Goal: Task Accomplishment & Management: Use online tool/utility

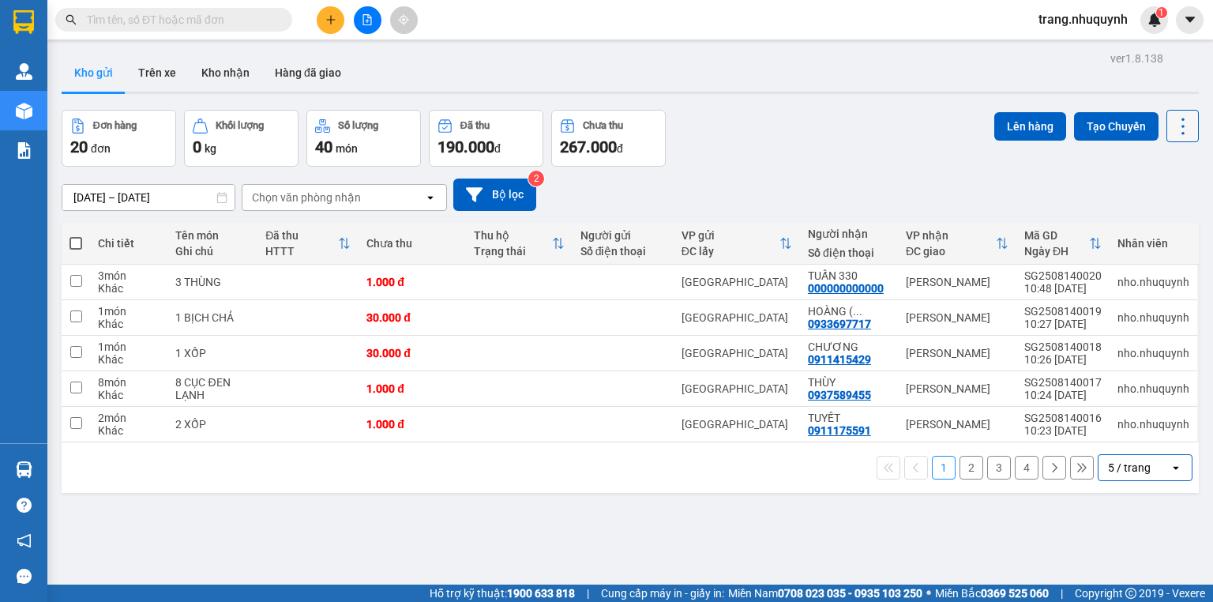
click at [1172, 134] on icon at bounding box center [1183, 126] width 22 height 22
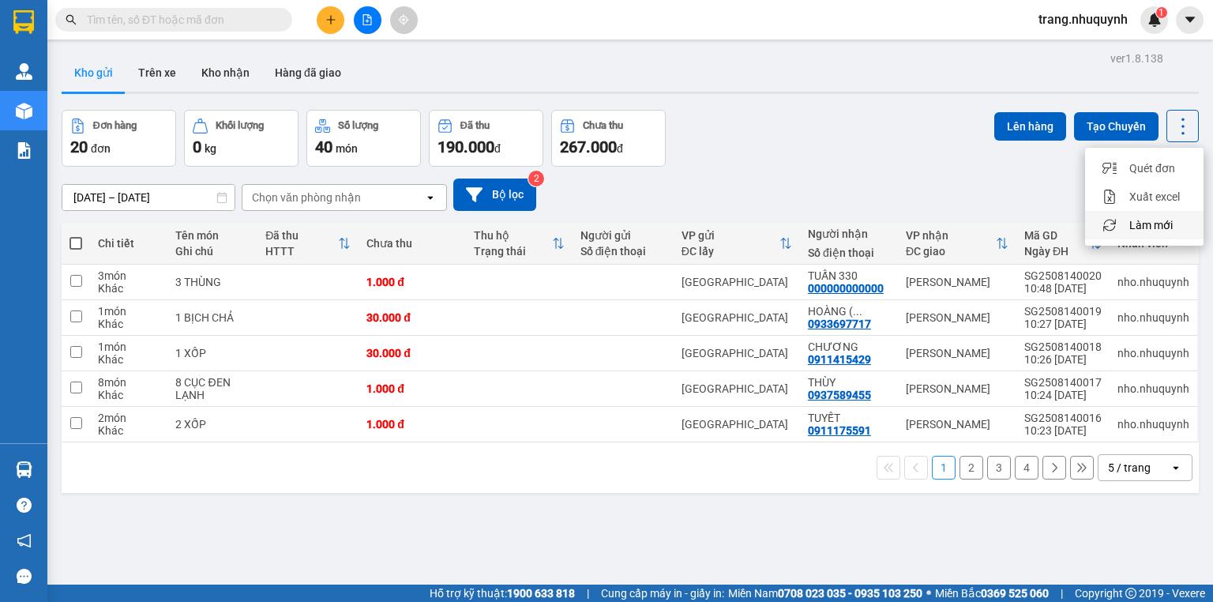
click at [1162, 221] on span "Làm mới" at bounding box center [1150, 225] width 43 height 16
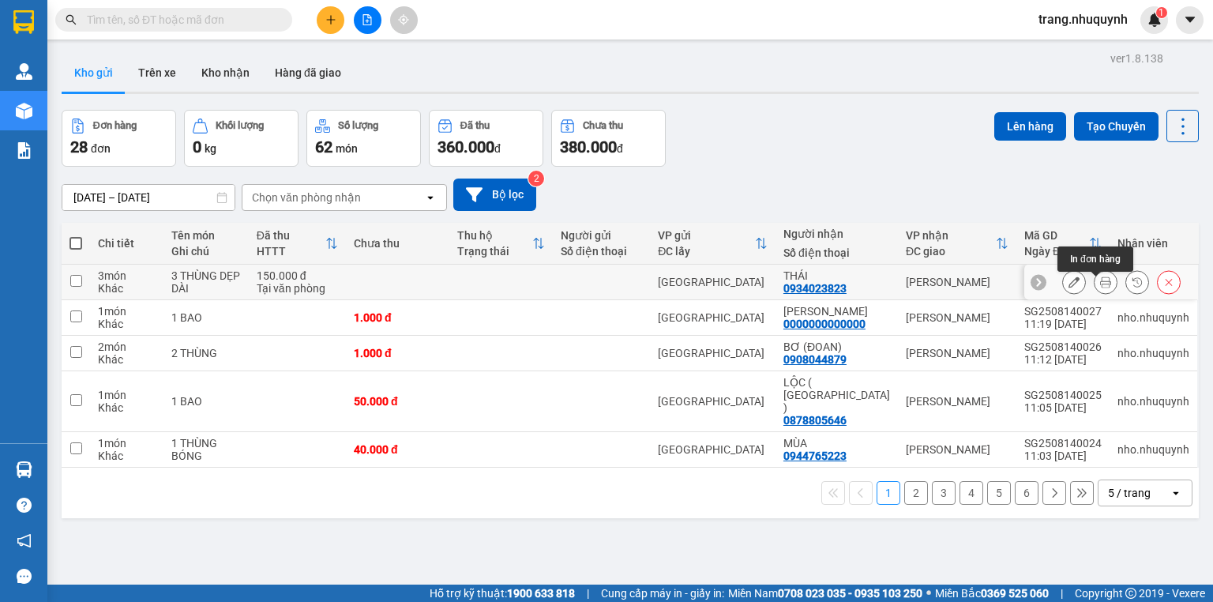
click at [1100, 287] on icon at bounding box center [1105, 281] width 11 height 11
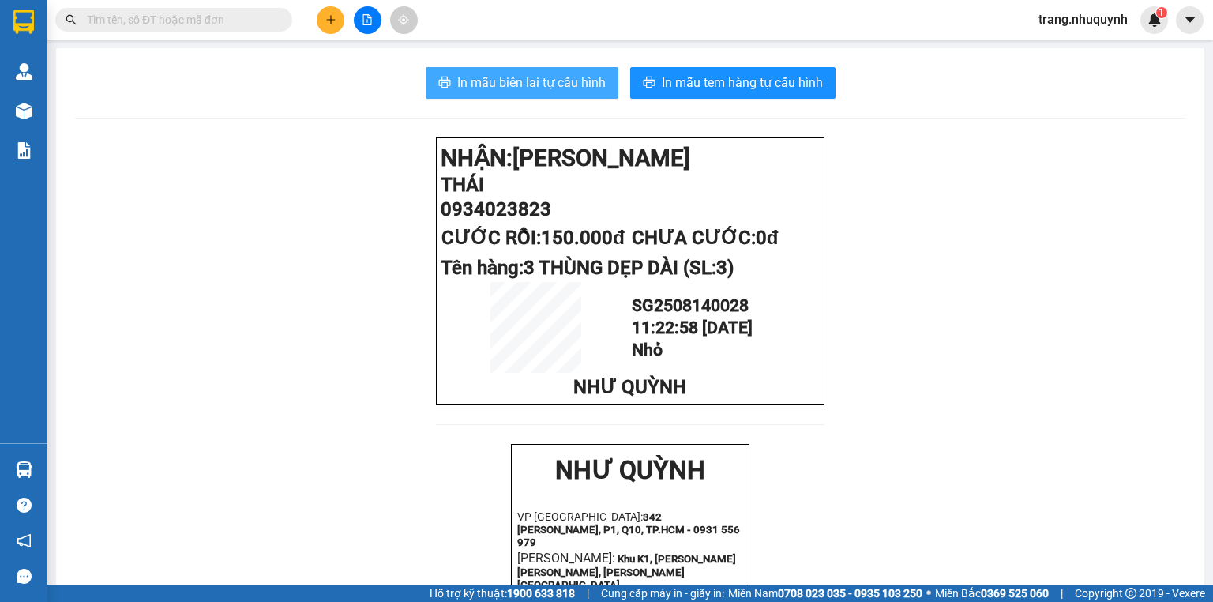
click at [550, 84] on span "In mẫu biên lai tự cấu hình" at bounding box center [531, 83] width 148 height 20
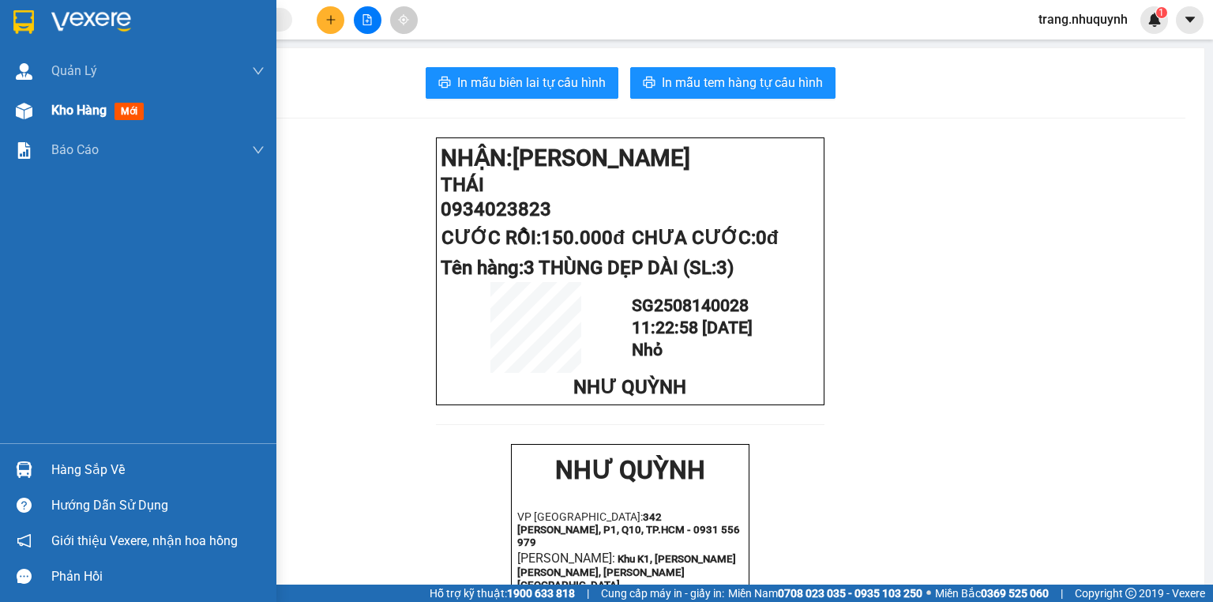
click at [64, 116] on span "Kho hàng" at bounding box center [78, 110] width 55 height 15
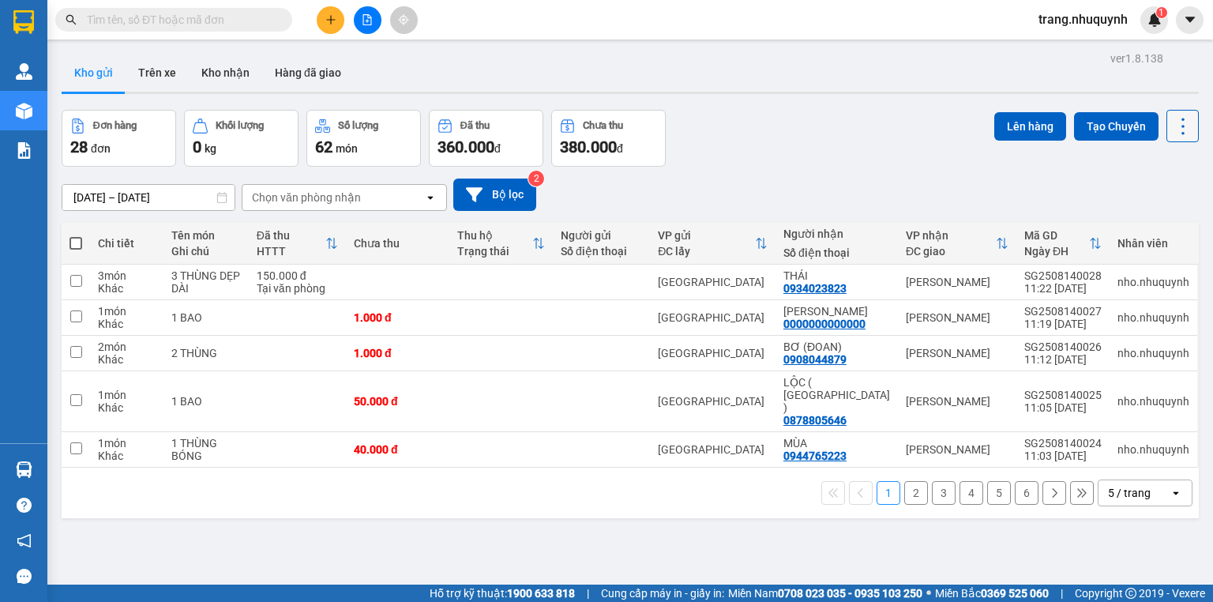
click at [1166, 119] on button at bounding box center [1182, 126] width 32 height 32
click at [1163, 227] on span "Làm mới" at bounding box center [1150, 225] width 43 height 16
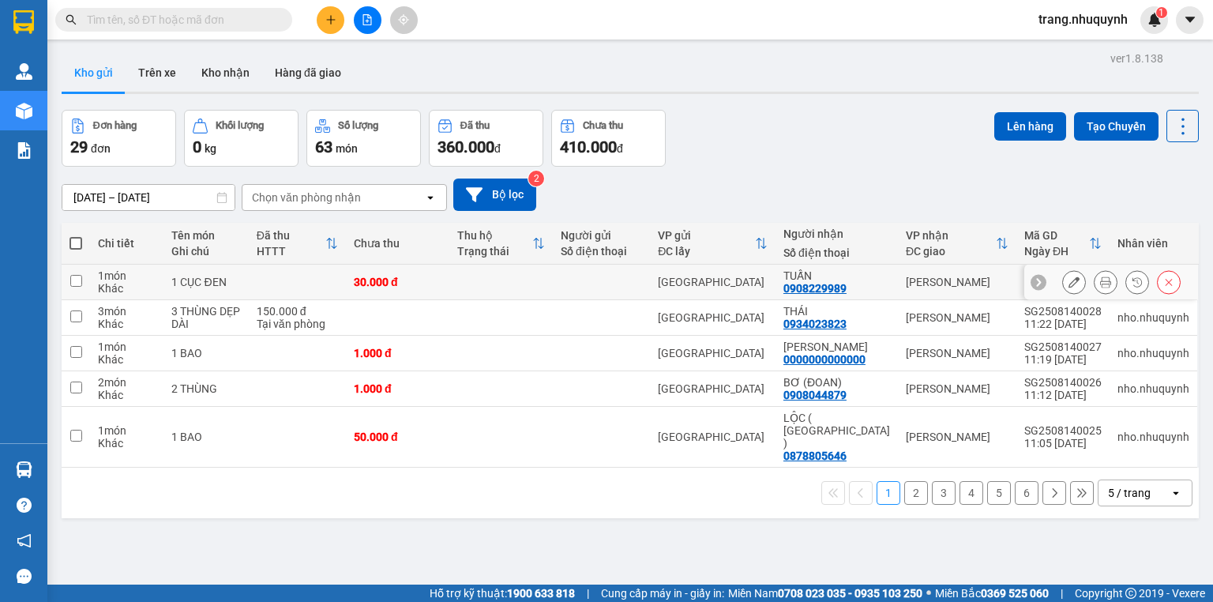
click at [1100, 286] on icon at bounding box center [1105, 281] width 11 height 11
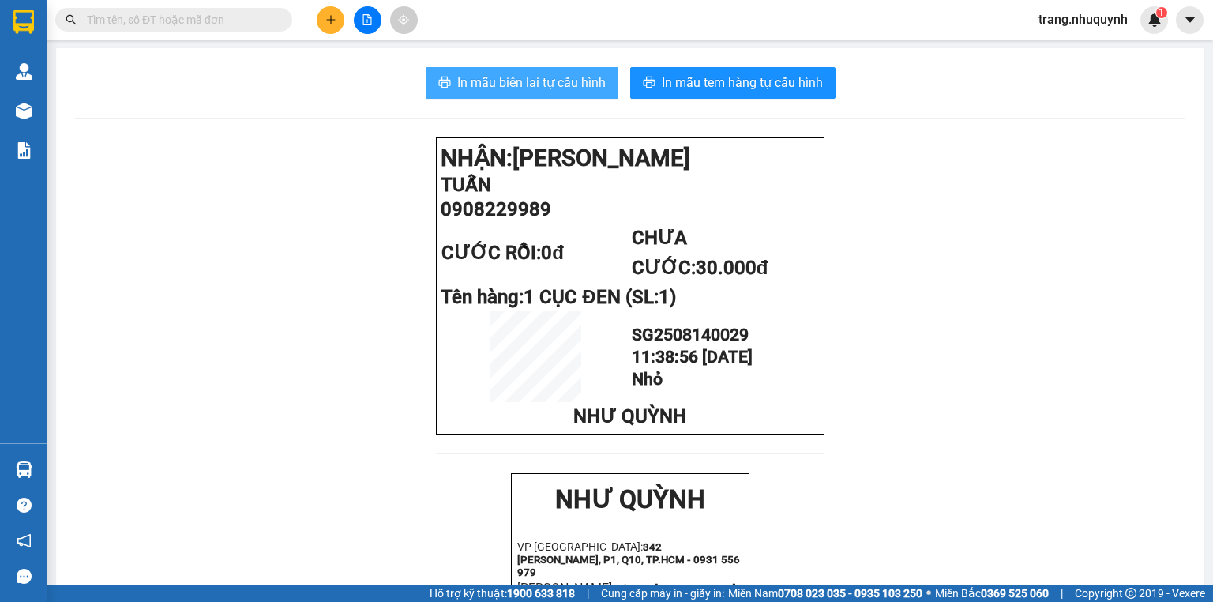
click at [547, 91] on span "In mẫu biên lai tự cấu hình" at bounding box center [531, 83] width 148 height 20
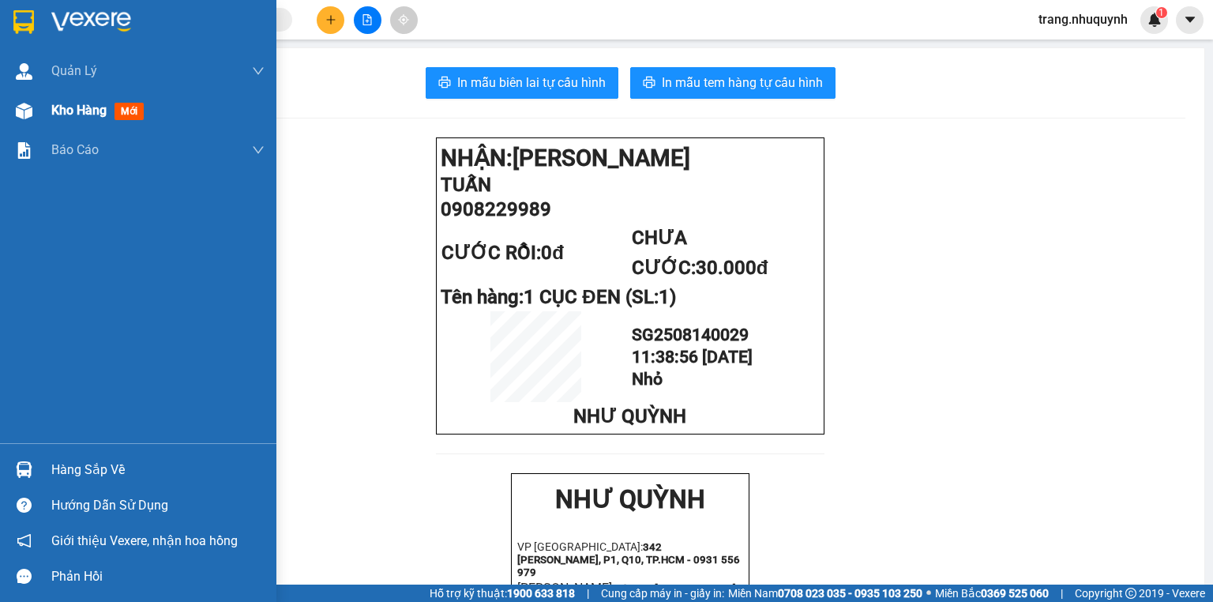
click at [79, 118] on div "Kho hàng mới" at bounding box center [100, 110] width 99 height 20
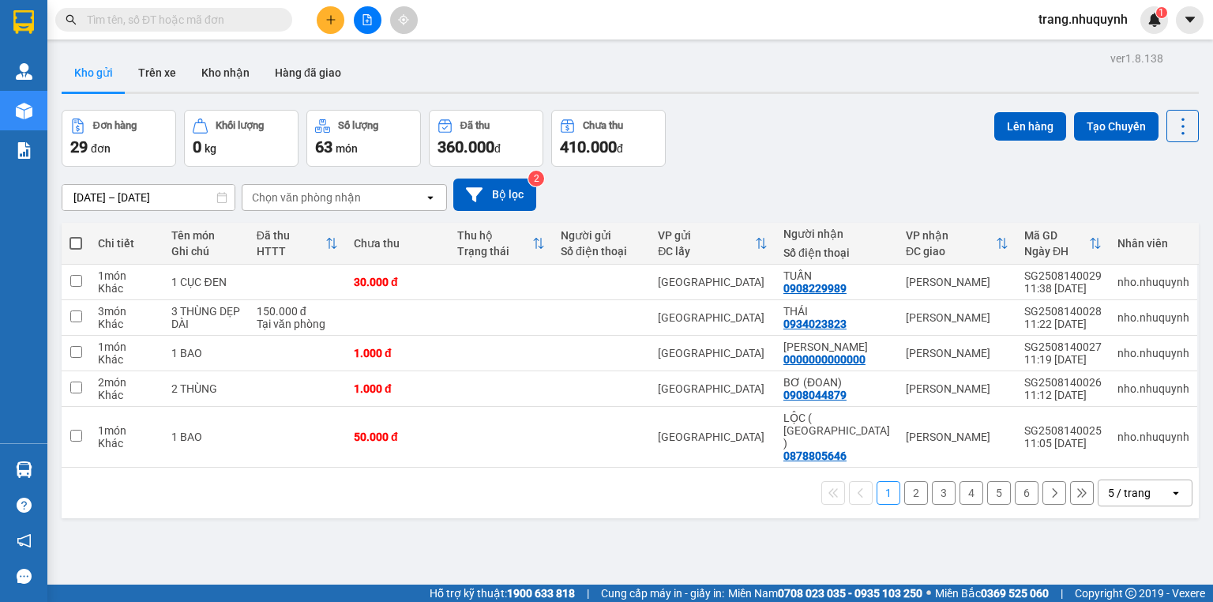
click at [241, 22] on input "text" at bounding box center [180, 19] width 186 height 17
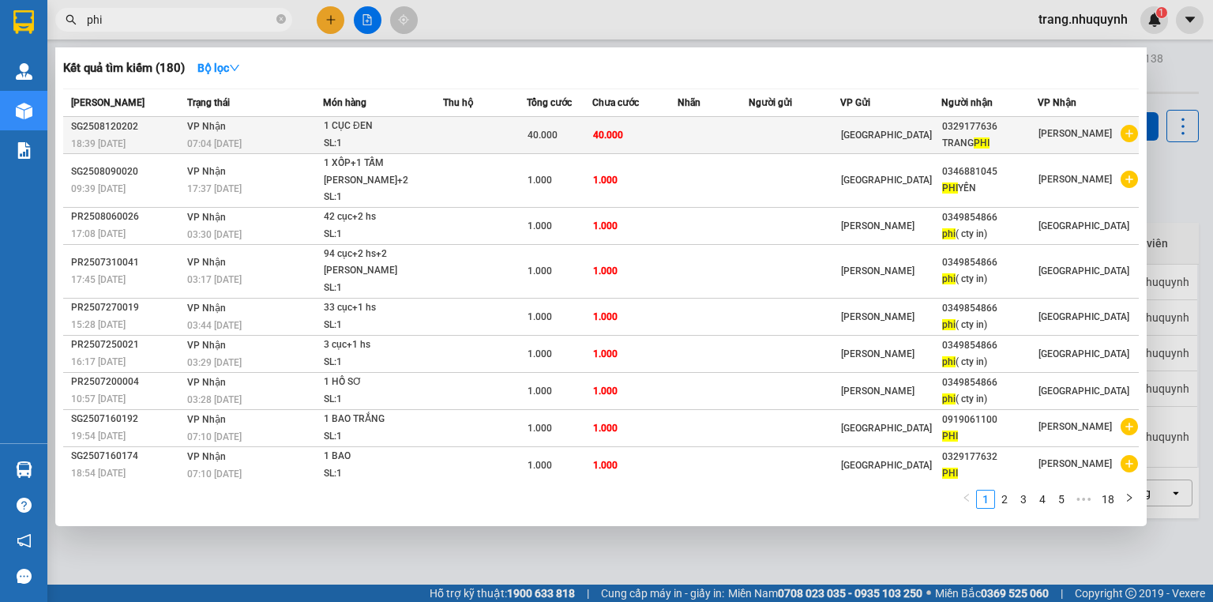
type input "phi"
drag, startPoint x: 939, startPoint y: 126, endPoint x: 991, endPoint y: 126, distance: 52.1
click at [991, 126] on td "0329177636 TRANG PHI" at bounding box center [989, 135] width 96 height 37
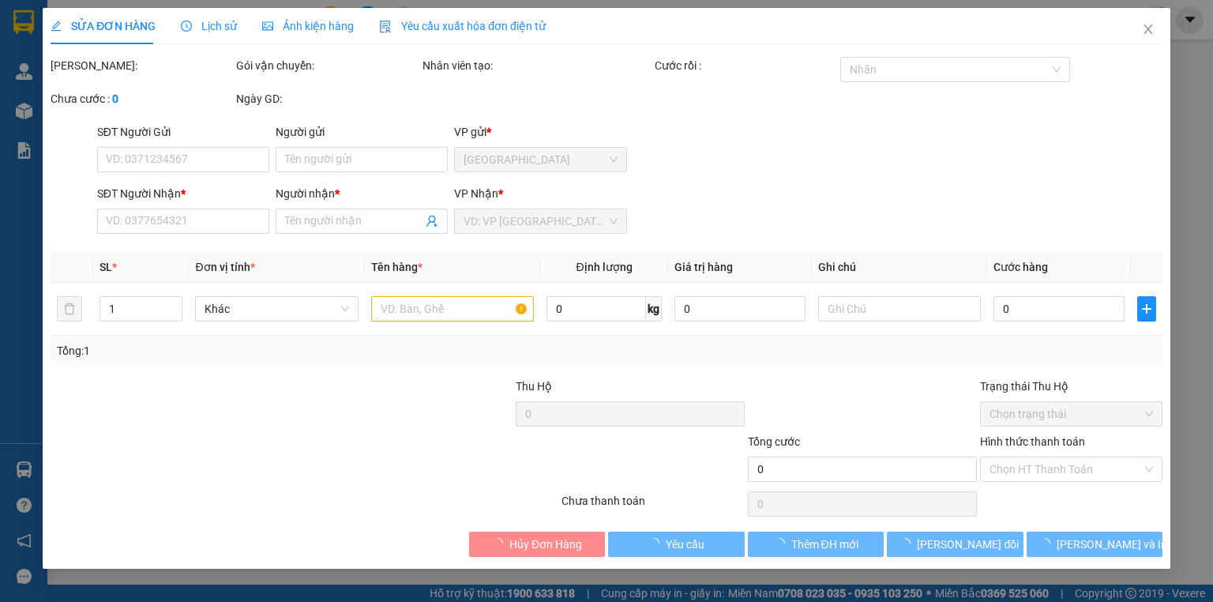
type input "0329177636"
type input "TRANG PHI"
type input "40.000"
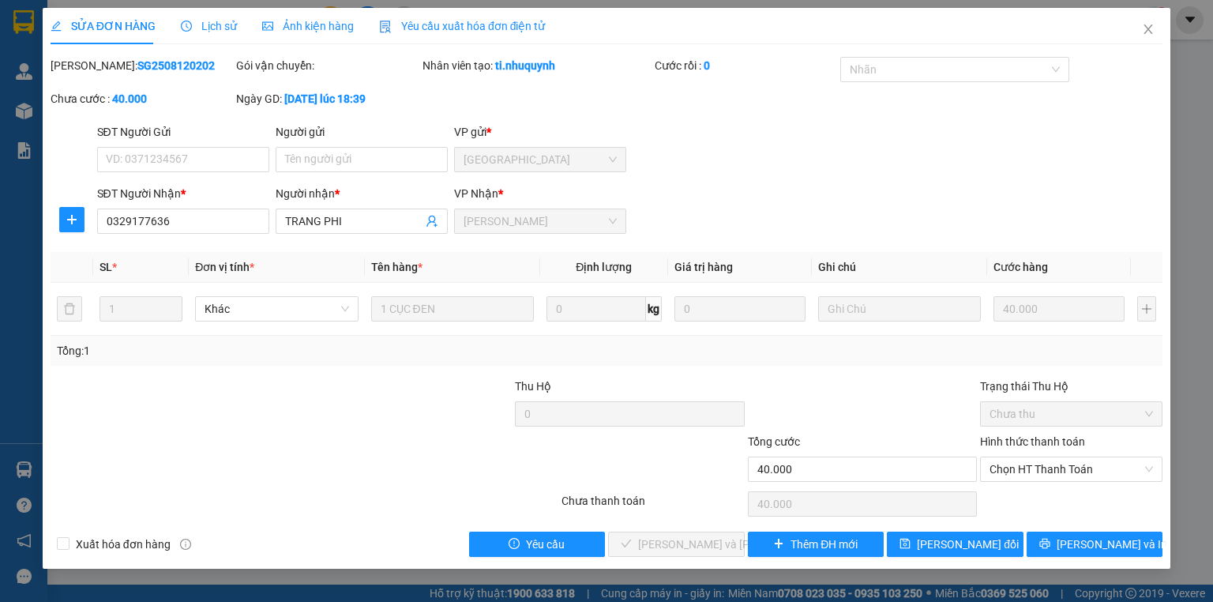
drag, startPoint x: 991, startPoint y: 126, endPoint x: 803, endPoint y: 222, distance: 210.8
click at [578, 467] on div at bounding box center [653, 460] width 186 height 55
click at [1153, 28] on icon "close" at bounding box center [1148, 29] width 13 height 13
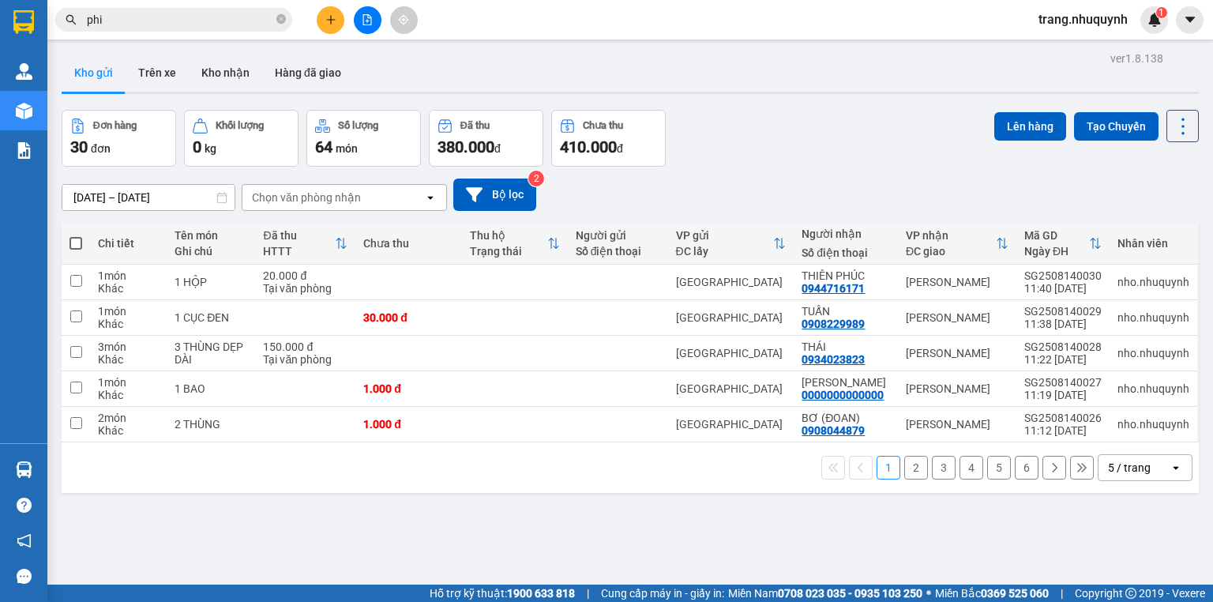
click at [805, 136] on div "Đơn hàng 30 đơn Khối lượng 0 kg Số lượng 64 món Đã thu 380.000 đ Chưa thu 410.0…" at bounding box center [630, 138] width 1137 height 57
click at [138, 17] on input "phi" at bounding box center [180, 19] width 186 height 17
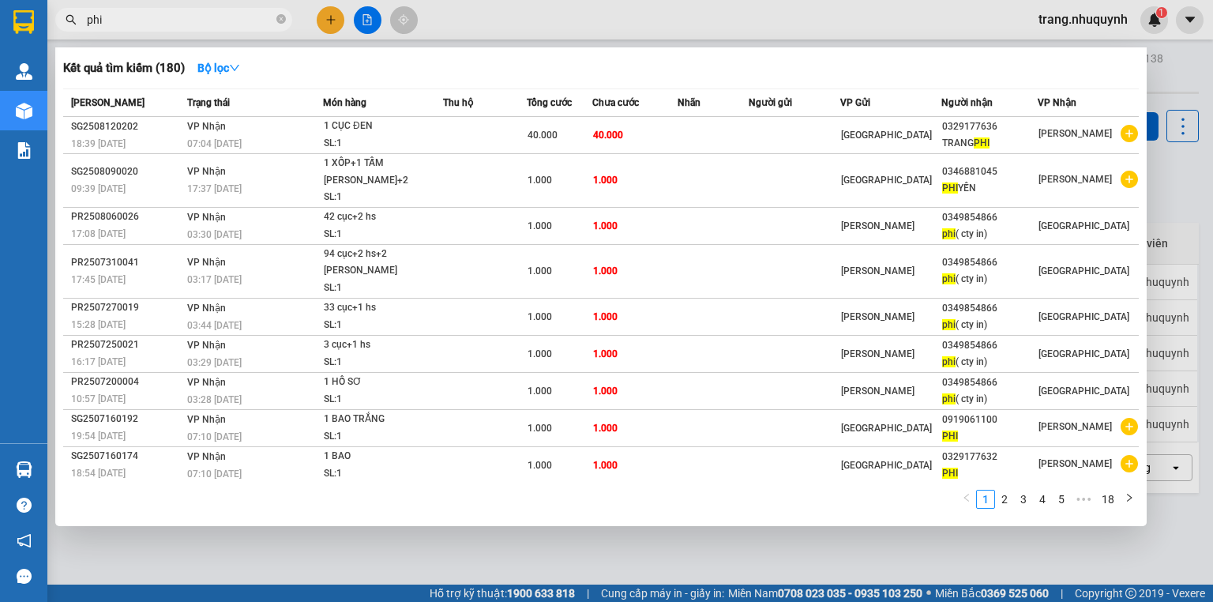
click at [1192, 187] on div at bounding box center [606, 301] width 1213 height 602
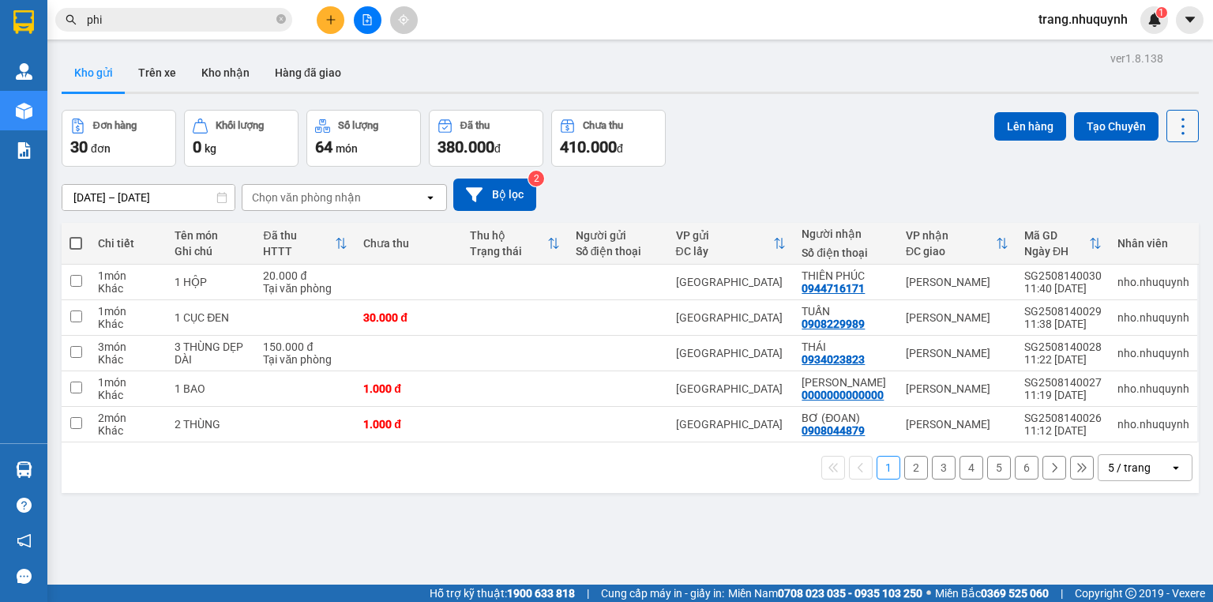
click at [1172, 122] on icon at bounding box center [1183, 126] width 22 height 22
click at [1166, 219] on span "Làm mới" at bounding box center [1150, 225] width 43 height 16
click at [1177, 117] on icon at bounding box center [1183, 126] width 22 height 22
click at [1130, 229] on span "Làm mới" at bounding box center [1150, 225] width 43 height 16
click at [1180, 127] on icon at bounding box center [1183, 126] width 22 height 22
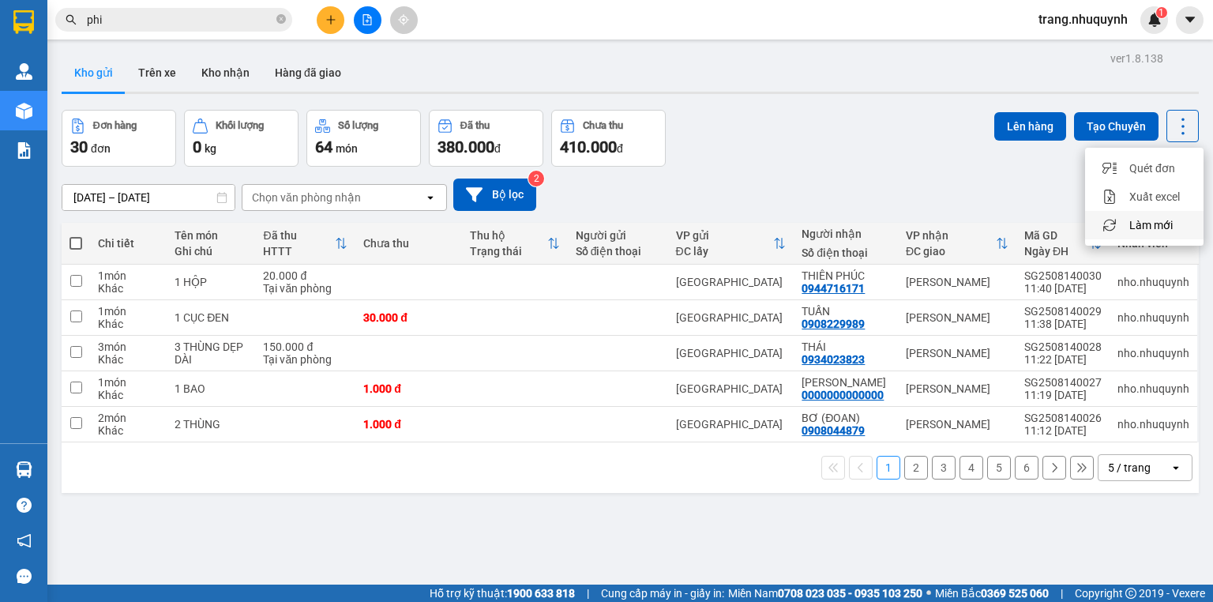
click at [1143, 219] on span "Làm mới" at bounding box center [1150, 225] width 43 height 16
click at [1172, 126] on icon at bounding box center [1183, 126] width 22 height 22
click at [1149, 225] on span "Làm mới" at bounding box center [1150, 225] width 43 height 16
click at [1181, 131] on icon at bounding box center [1183, 126] width 22 height 22
click at [1141, 229] on span "Làm mới" at bounding box center [1150, 225] width 43 height 16
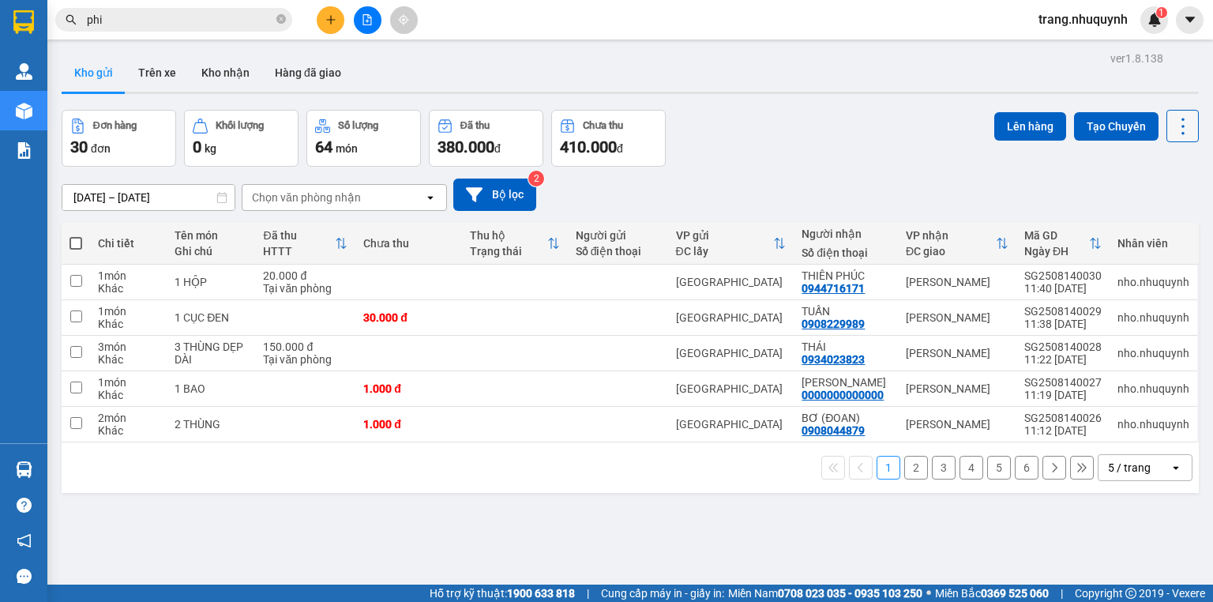
click at [1174, 124] on icon at bounding box center [1183, 126] width 22 height 22
click at [1153, 227] on span "Làm mới" at bounding box center [1150, 225] width 43 height 16
click at [1173, 124] on icon at bounding box center [1183, 126] width 22 height 22
click at [1155, 231] on span "Làm mới" at bounding box center [1150, 225] width 43 height 16
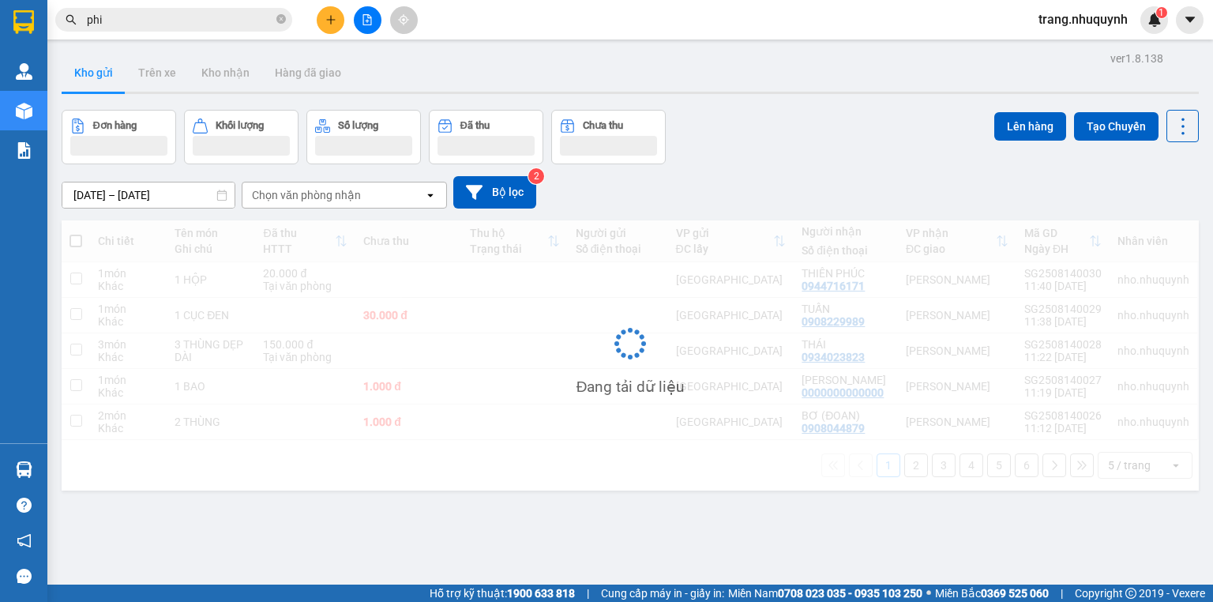
click at [1191, 121] on div "ver 1.8.138 Kho gửi Trên xe Kho nhận Hàng đã giao Đơn hàng Khối lượng Số lượng …" at bounding box center [630, 348] width 1150 height 602
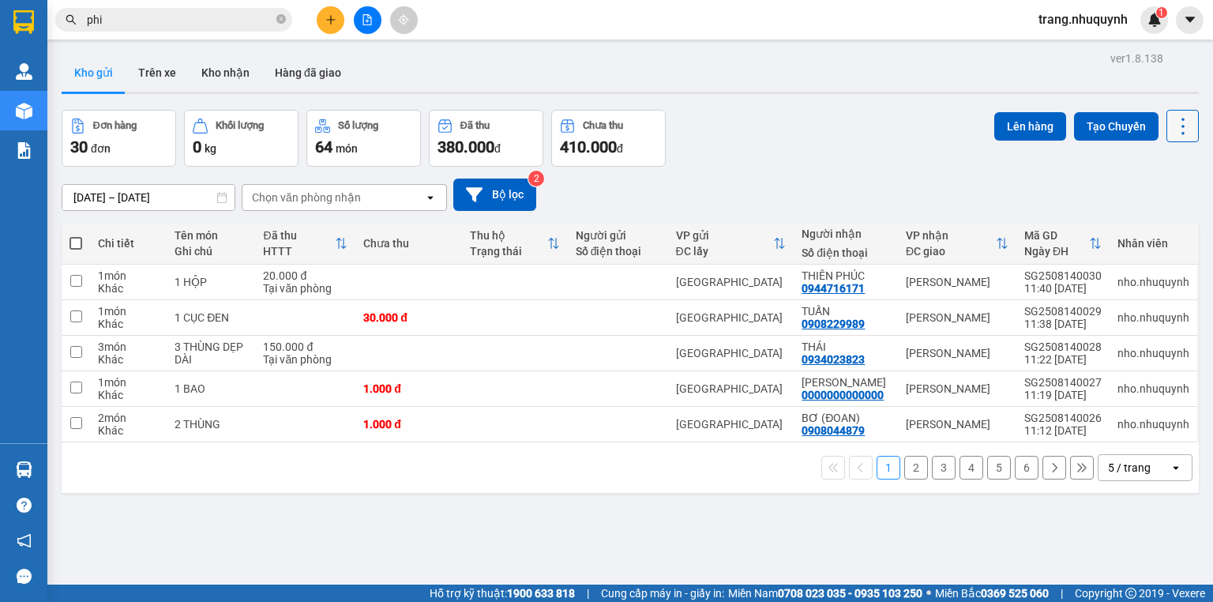
click at [1178, 125] on icon at bounding box center [1183, 126] width 22 height 22
click at [1155, 227] on span "Làm mới" at bounding box center [1150, 225] width 43 height 16
click at [141, 11] on input "phi" at bounding box center [180, 19] width 186 height 17
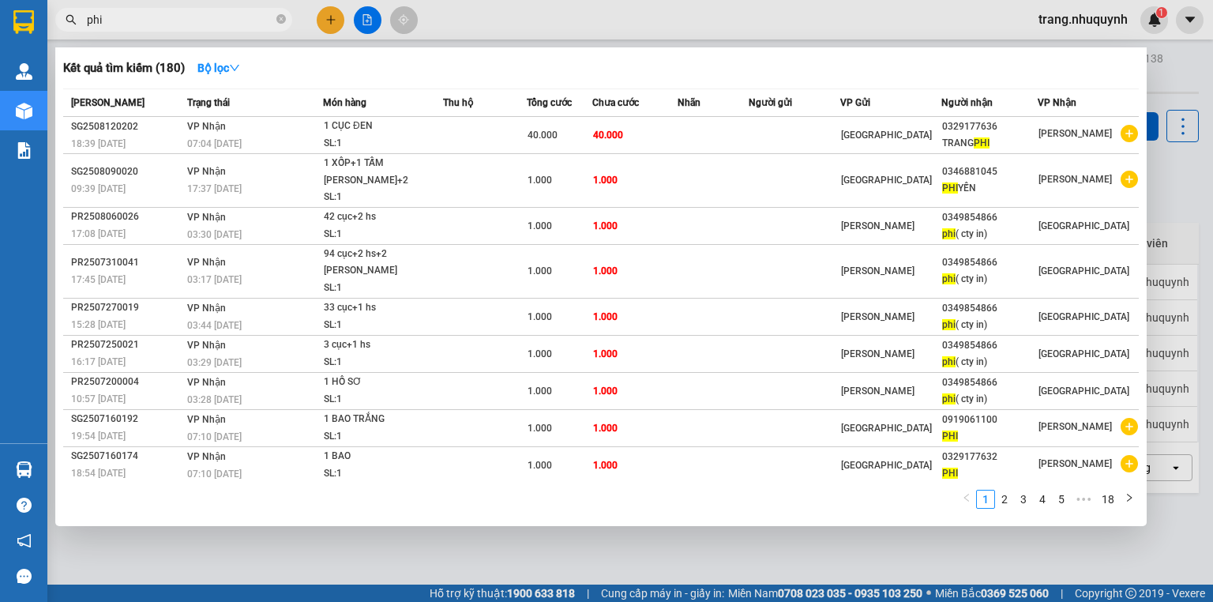
click at [141, 11] on input "phi" at bounding box center [180, 19] width 186 height 17
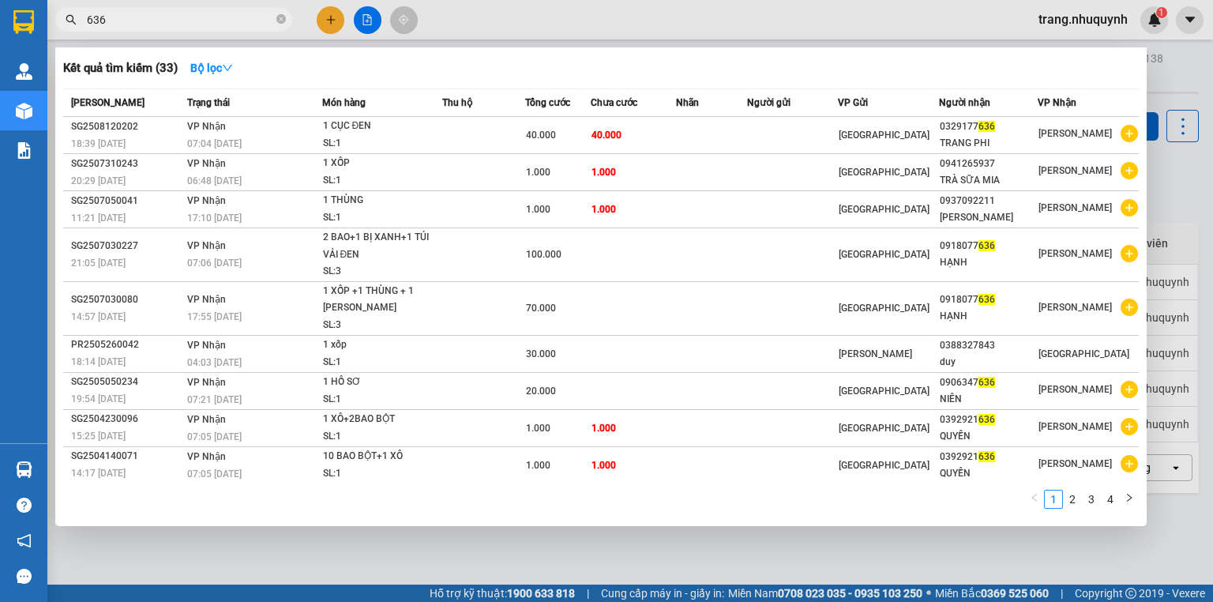
type input "636"
click at [1176, 205] on div at bounding box center [606, 301] width 1213 height 602
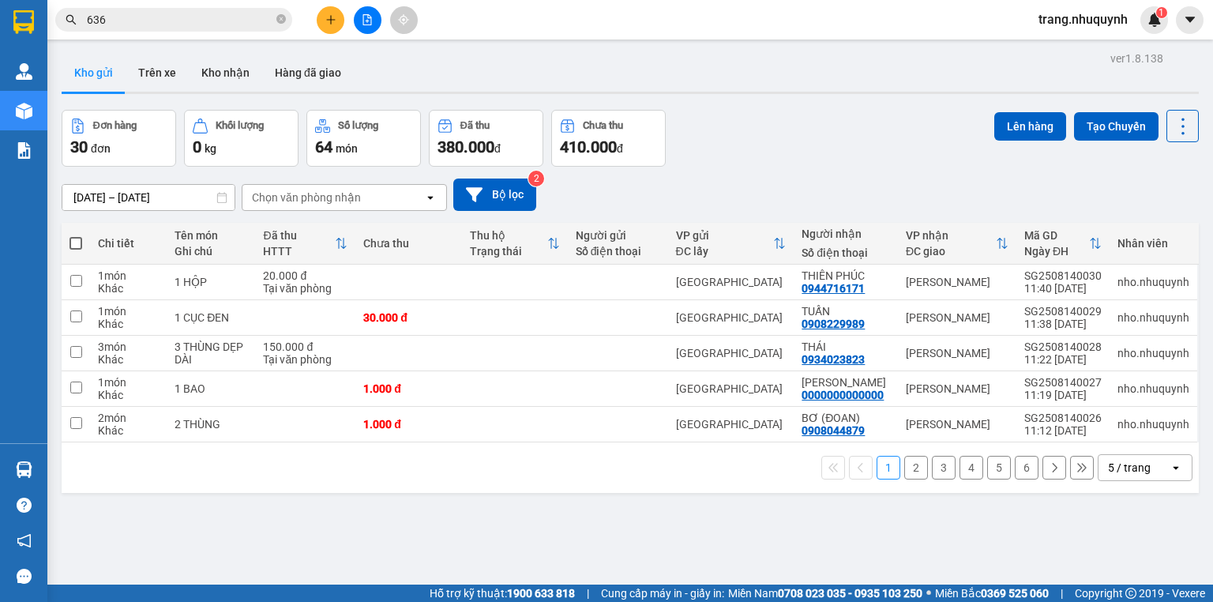
click at [1191, 131] on div "ver 1.8.138 Kho gửi Trên xe Kho nhận Hàng đã giao Đơn hàng 30 đơn Khối lượng 0 …" at bounding box center [630, 348] width 1150 height 602
click at [1184, 123] on icon at bounding box center [1183, 126] width 22 height 22
click at [1156, 217] on span "Làm mới" at bounding box center [1150, 225] width 43 height 16
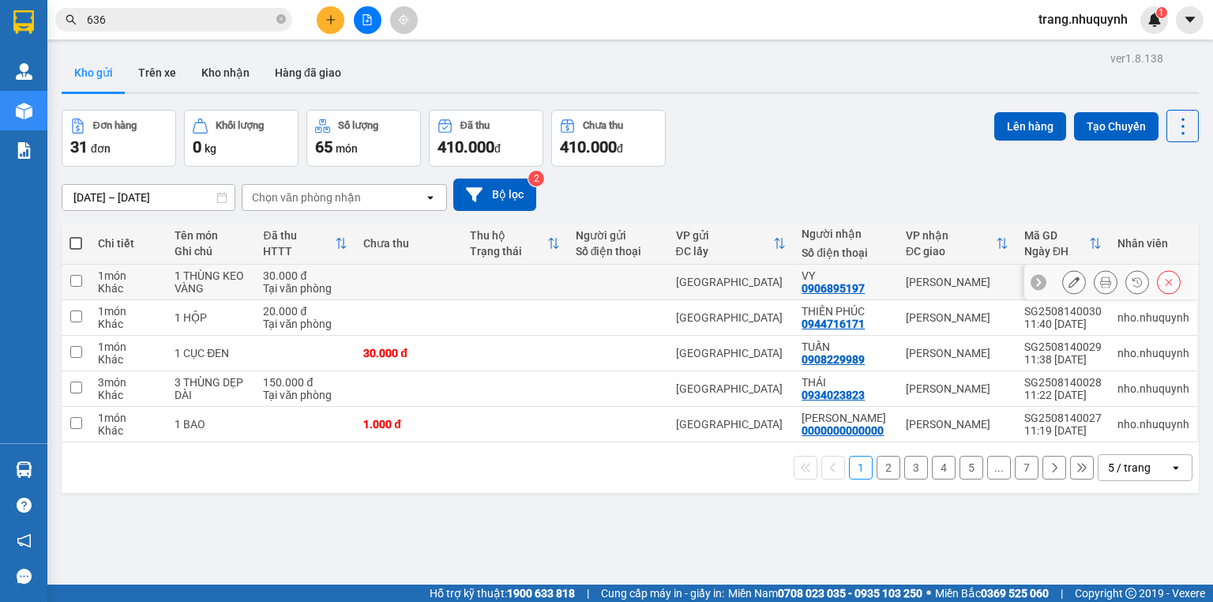
click at [1100, 287] on icon at bounding box center [1105, 281] width 11 height 11
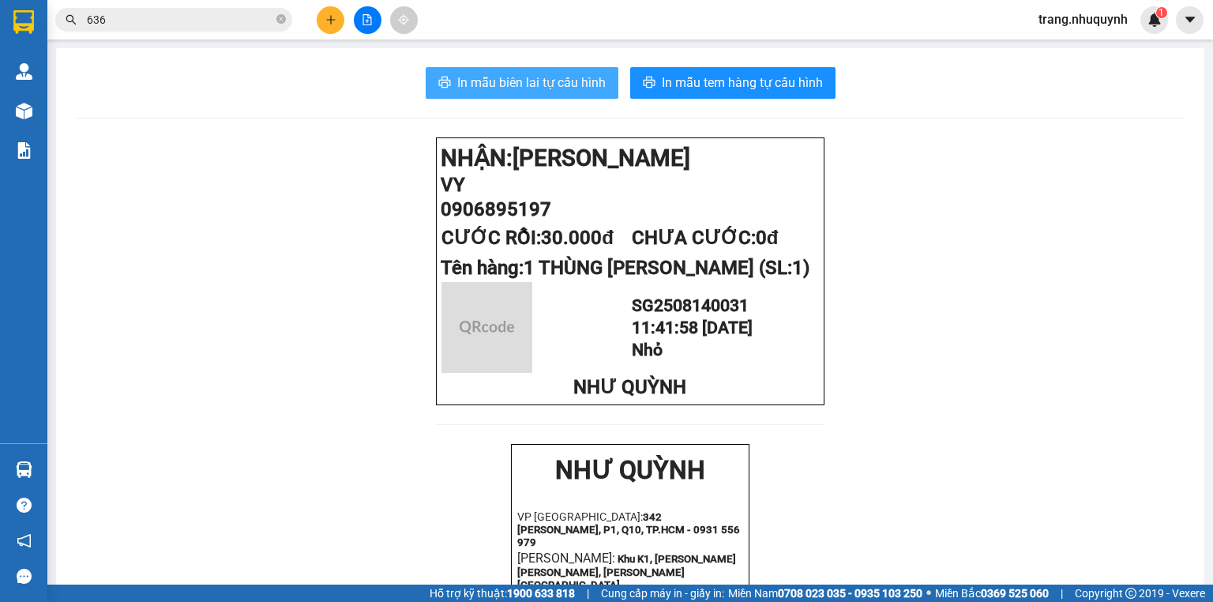
click at [484, 76] on span "In mẫu biên lai tự cấu hình" at bounding box center [531, 83] width 148 height 20
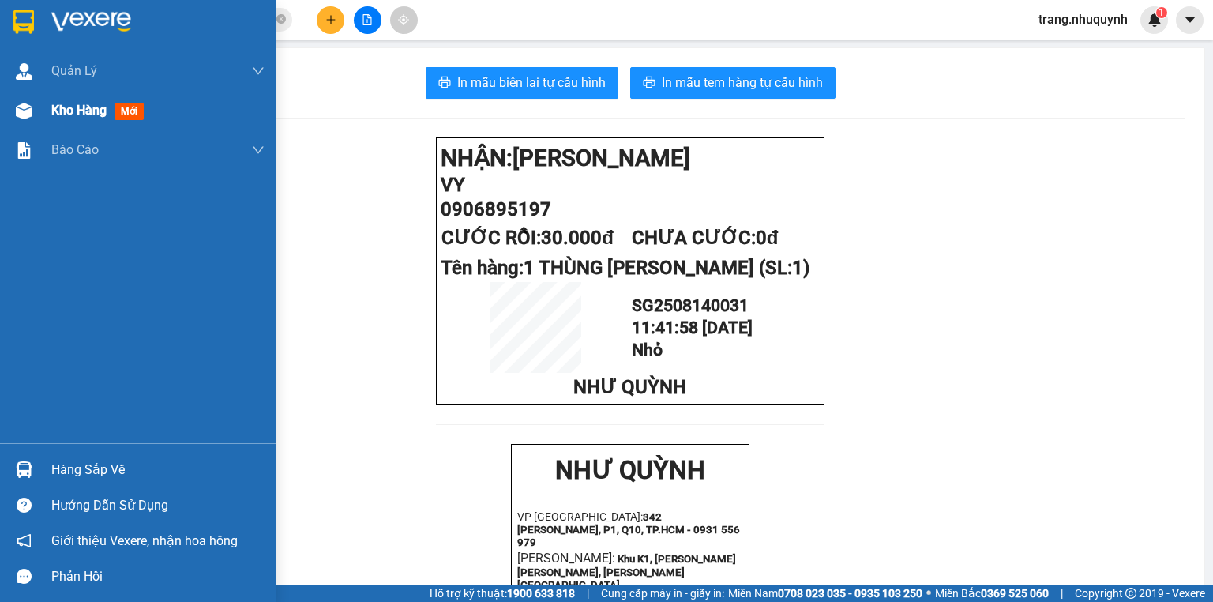
click at [67, 98] on div "Kho hàng mới" at bounding box center [157, 110] width 213 height 39
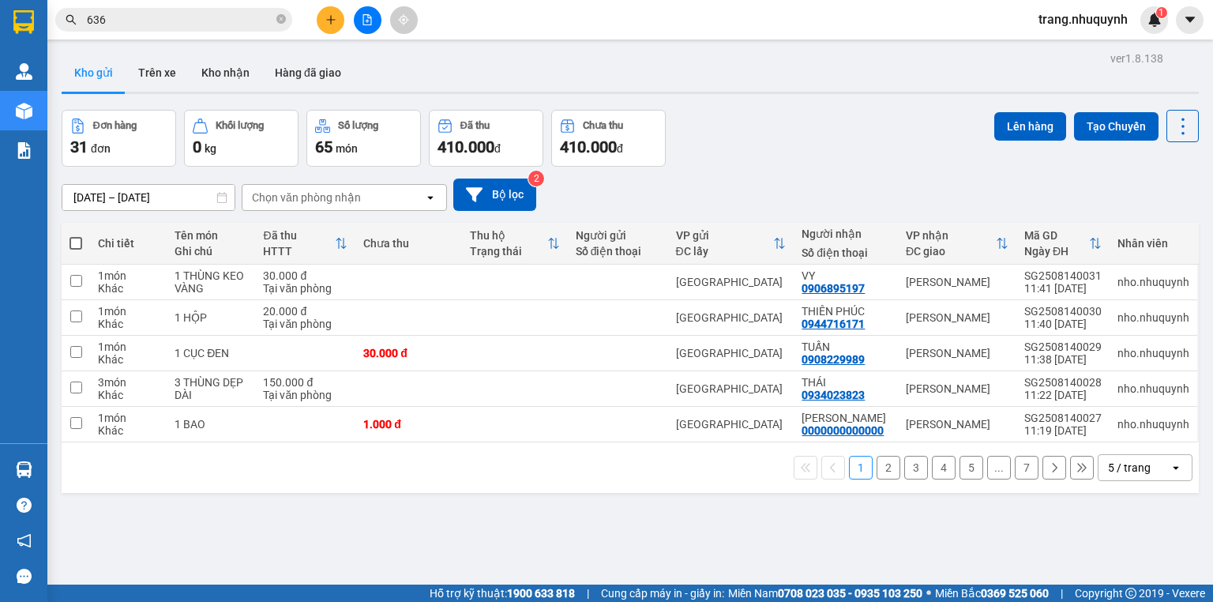
drag, startPoint x: 453, startPoint y: 80, endPoint x: 446, endPoint y: 66, distance: 15.2
click at [453, 80] on div "Kho gửi Trên xe Kho nhận Hàng đã giao" at bounding box center [630, 75] width 1137 height 42
click at [1183, 118] on icon at bounding box center [1183, 126] width 22 height 22
click at [1150, 219] on span "Làm mới" at bounding box center [1150, 225] width 43 height 16
click at [788, 137] on div "Đơn hàng 31 đơn Khối lượng 0 kg Số lượng 65 món Đã thu 410.000 đ Chưa thu 410.0…" at bounding box center [630, 138] width 1137 height 57
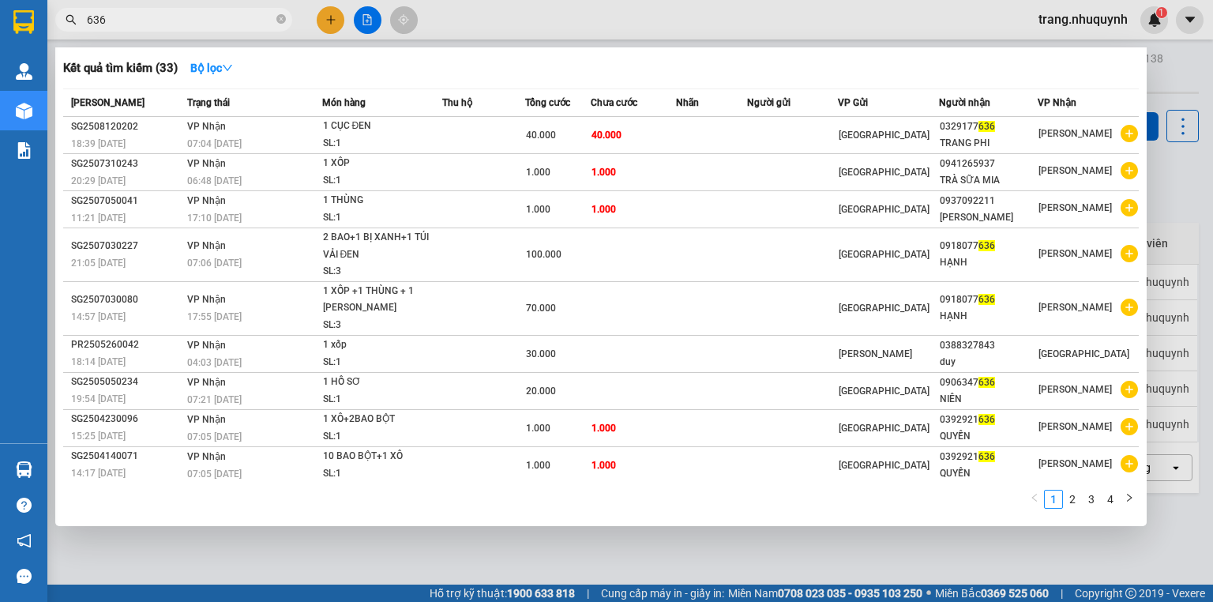
click at [167, 13] on input "636" at bounding box center [180, 19] width 186 height 17
click at [173, 18] on input "636" at bounding box center [180, 19] width 186 height 17
click at [392, 552] on div at bounding box center [606, 301] width 1213 height 602
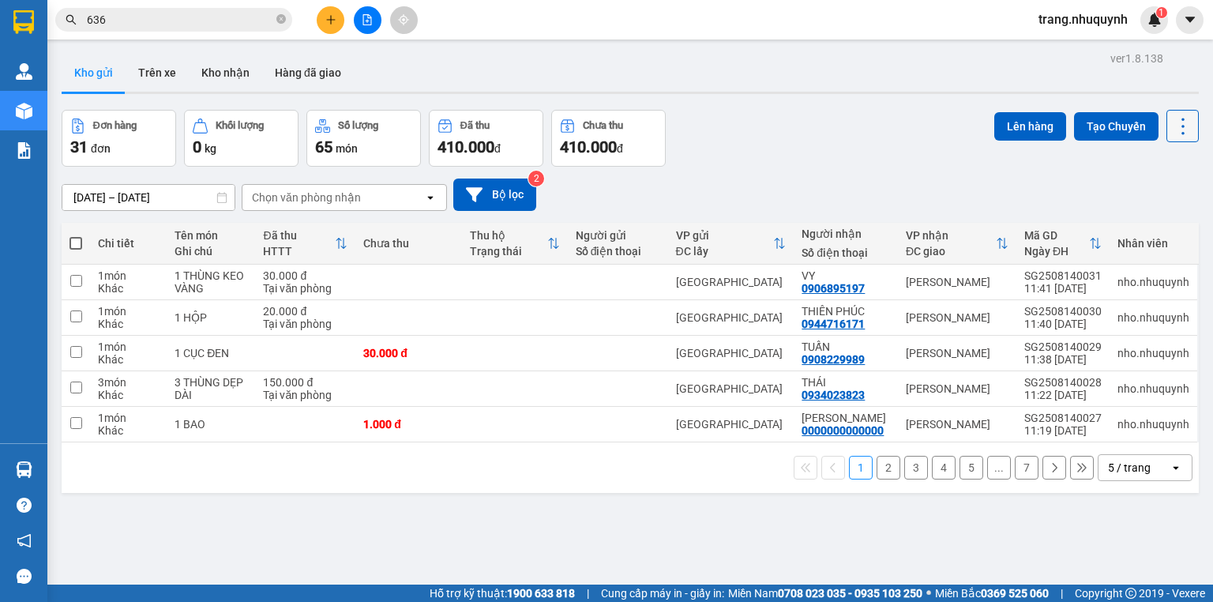
click at [1172, 122] on icon at bounding box center [1183, 126] width 22 height 22
click at [1147, 228] on span "Làm mới" at bounding box center [1150, 225] width 43 height 16
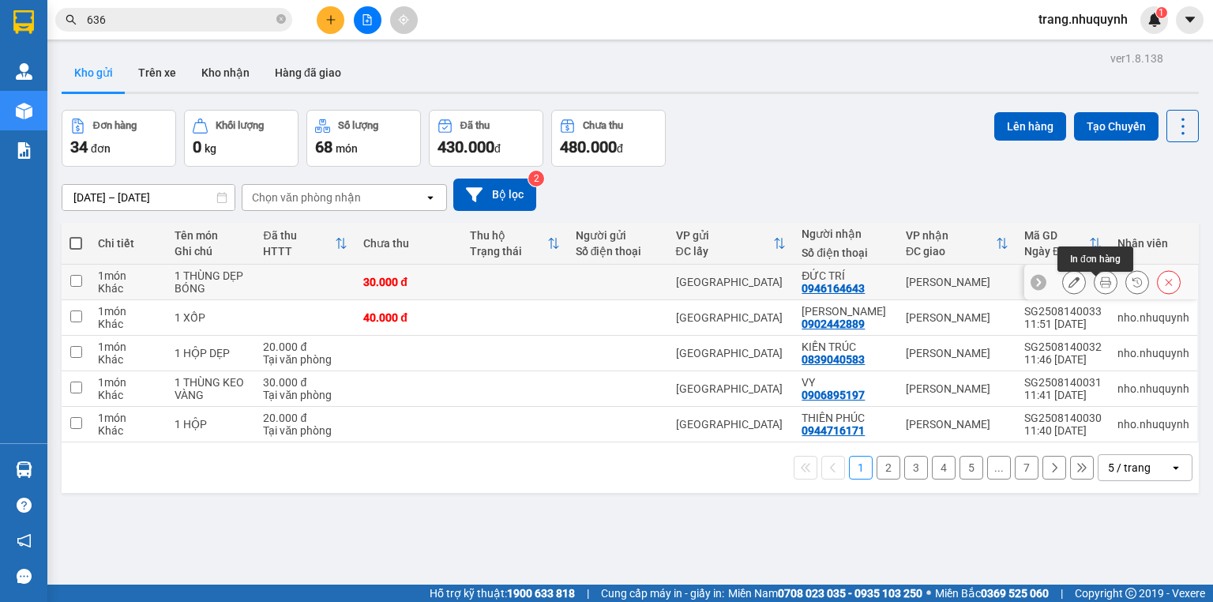
click at [1100, 284] on icon at bounding box center [1105, 281] width 11 height 11
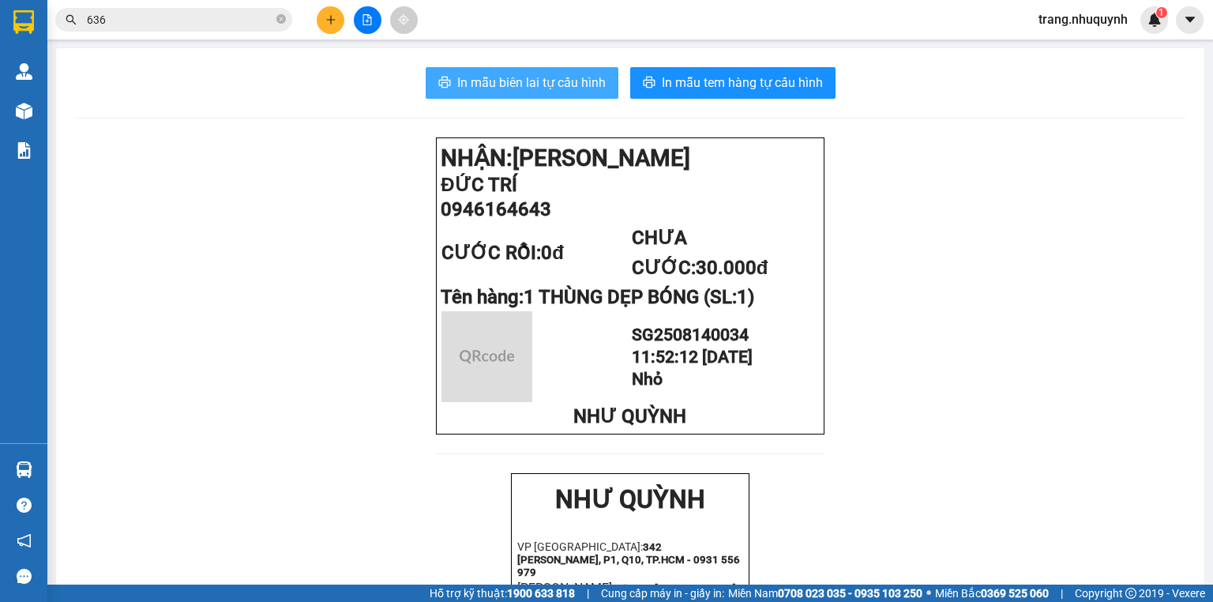
click at [595, 84] on span "In mẫu biên lai tự cấu hình" at bounding box center [531, 83] width 148 height 20
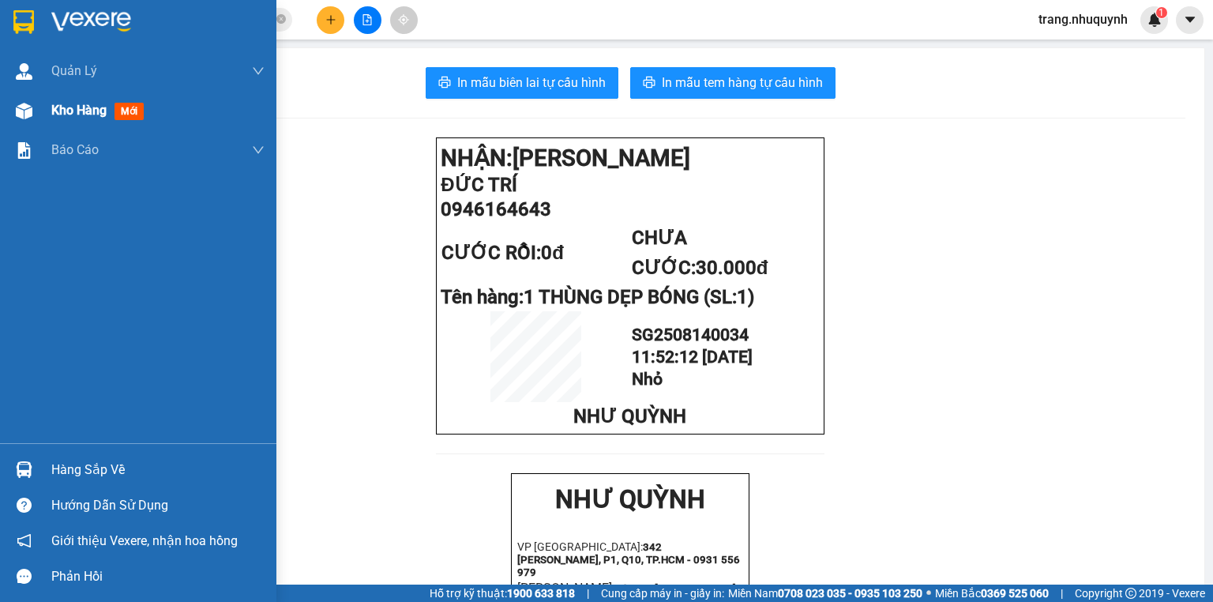
click at [62, 120] on div "Kho hàng mới" at bounding box center [157, 110] width 213 height 39
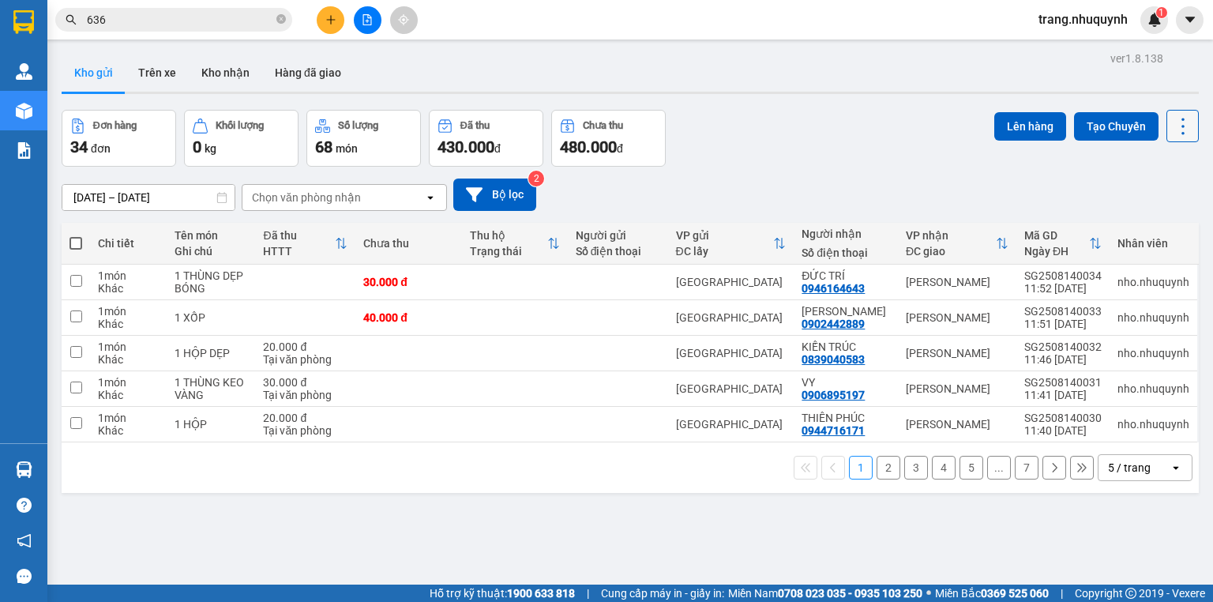
click at [1172, 122] on icon at bounding box center [1183, 126] width 22 height 22
click at [1152, 225] on span "Làm mới" at bounding box center [1150, 225] width 43 height 16
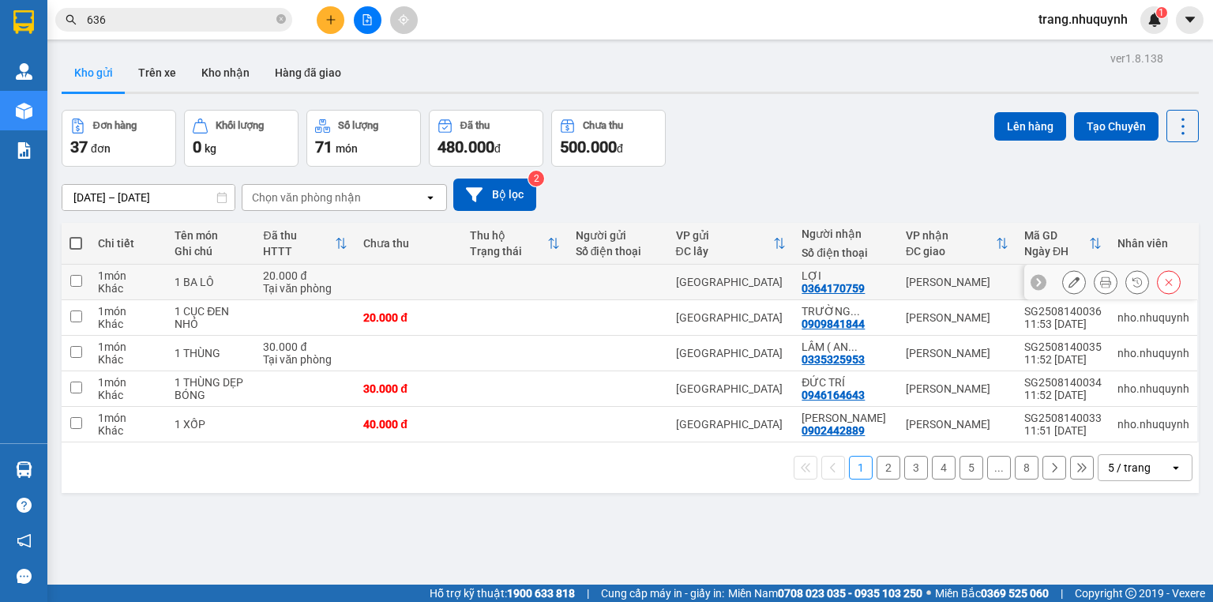
click at [1100, 287] on icon at bounding box center [1105, 281] width 11 height 11
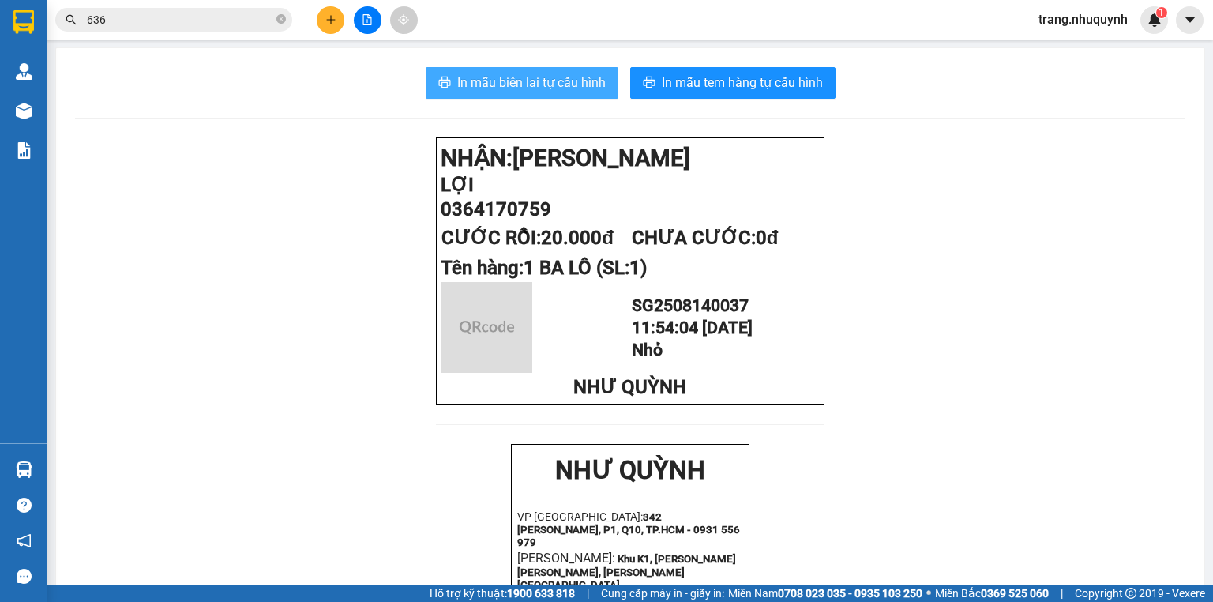
click at [504, 70] on button "In mẫu biên lai tự cấu hình" at bounding box center [522, 83] width 193 height 32
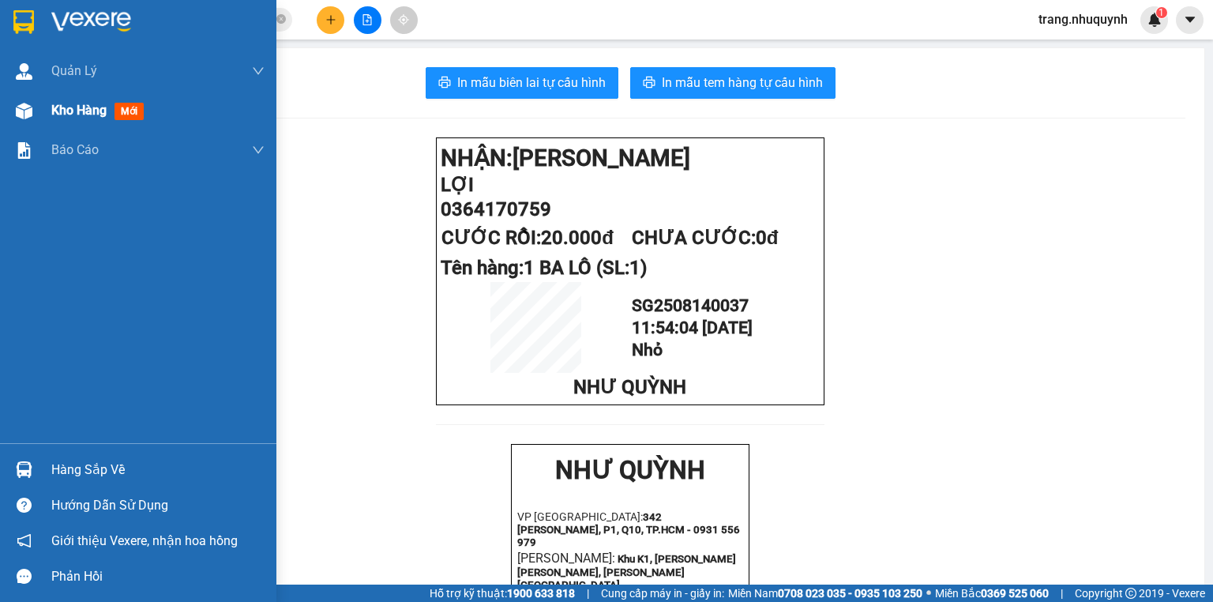
click at [118, 100] on div "Kho hàng mới" at bounding box center [157, 110] width 213 height 39
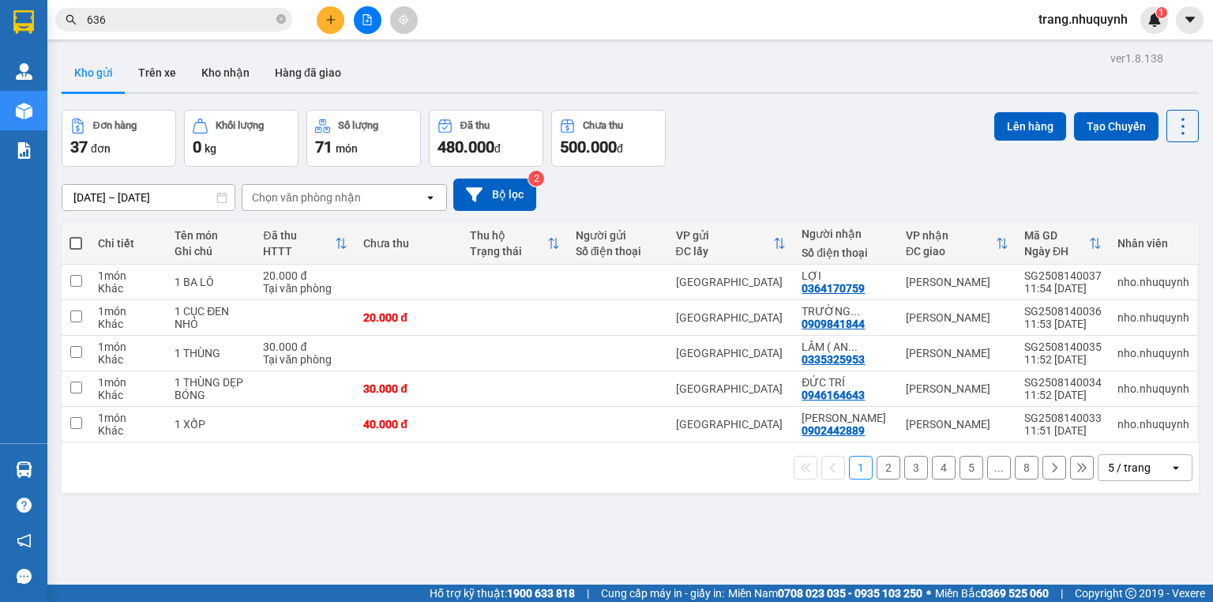
click at [901, 178] on div "12/08/2025 – 14/08/2025 Press the down arrow key to interact with the calendar …" at bounding box center [630, 195] width 1137 height 56
click at [145, 20] on input "636" at bounding box center [180, 19] width 186 height 17
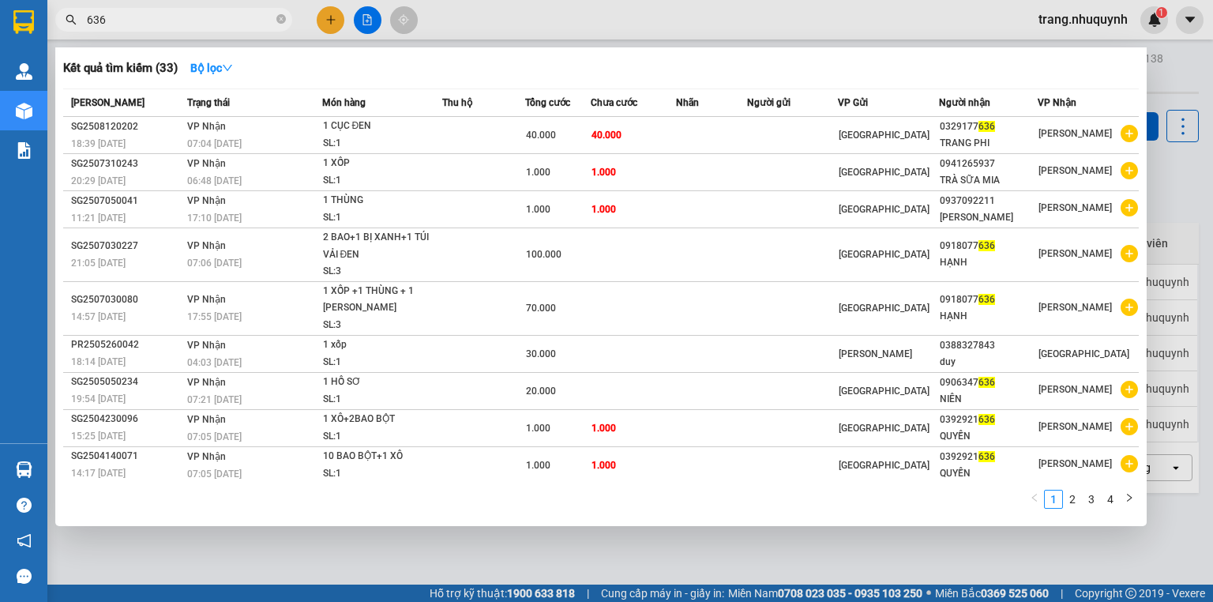
click at [145, 20] on input "636" at bounding box center [180, 19] width 186 height 17
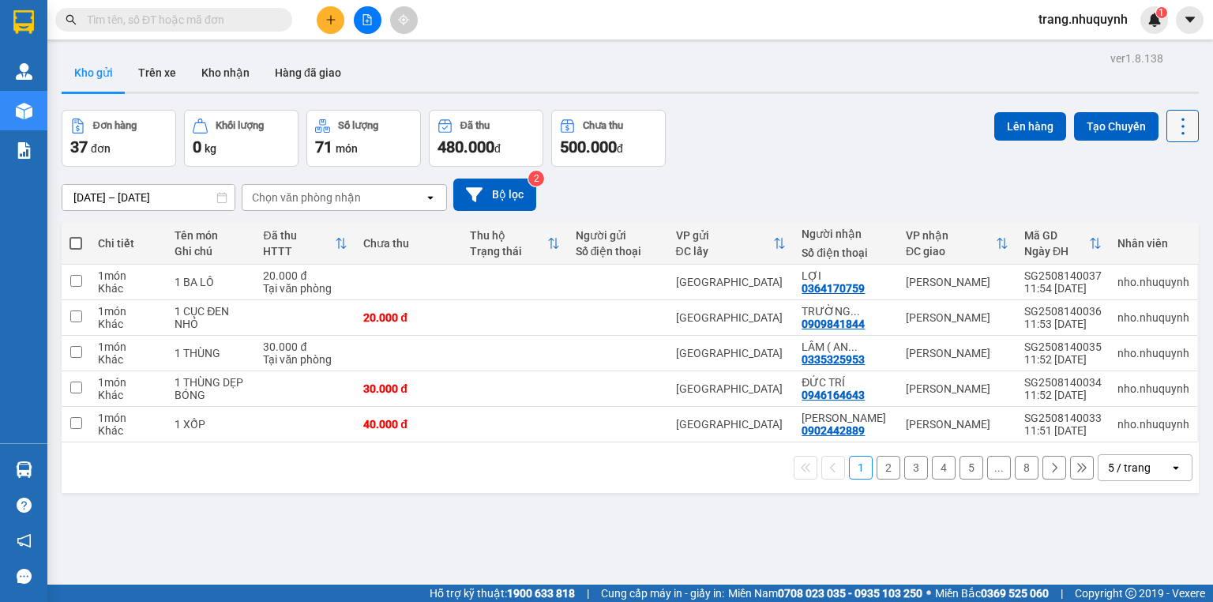
click at [1186, 132] on button at bounding box center [1182, 126] width 32 height 32
click at [1158, 224] on span "Làm mới" at bounding box center [1150, 225] width 43 height 16
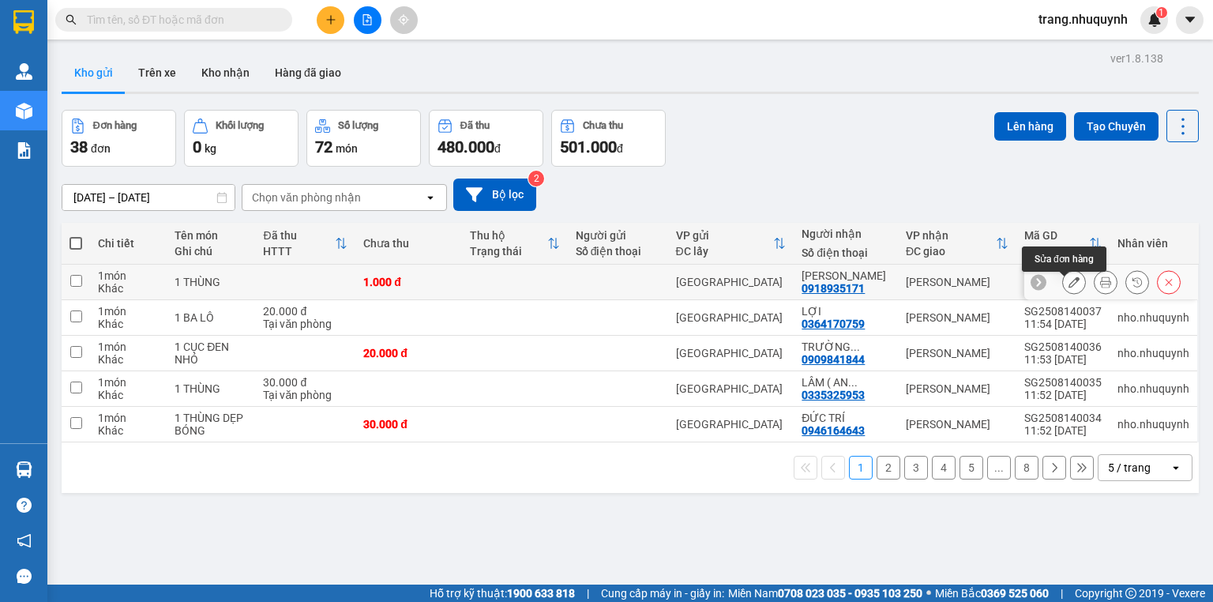
click at [1100, 287] on icon at bounding box center [1105, 281] width 11 height 11
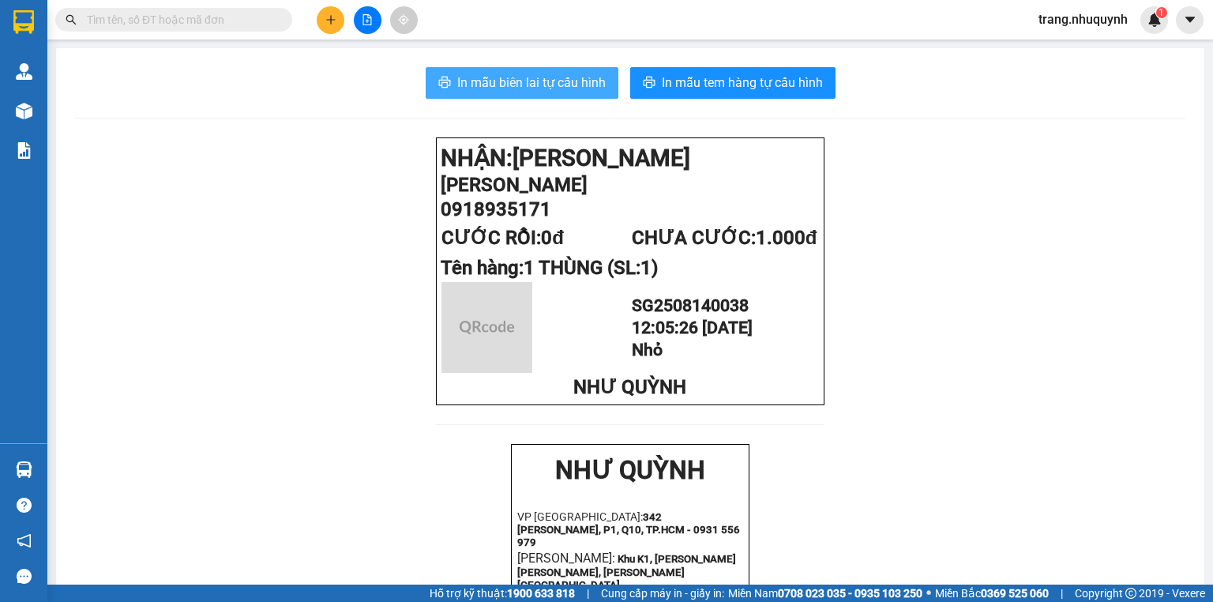
click at [540, 84] on span "In mẫu biên lai tự cấu hình" at bounding box center [531, 83] width 148 height 20
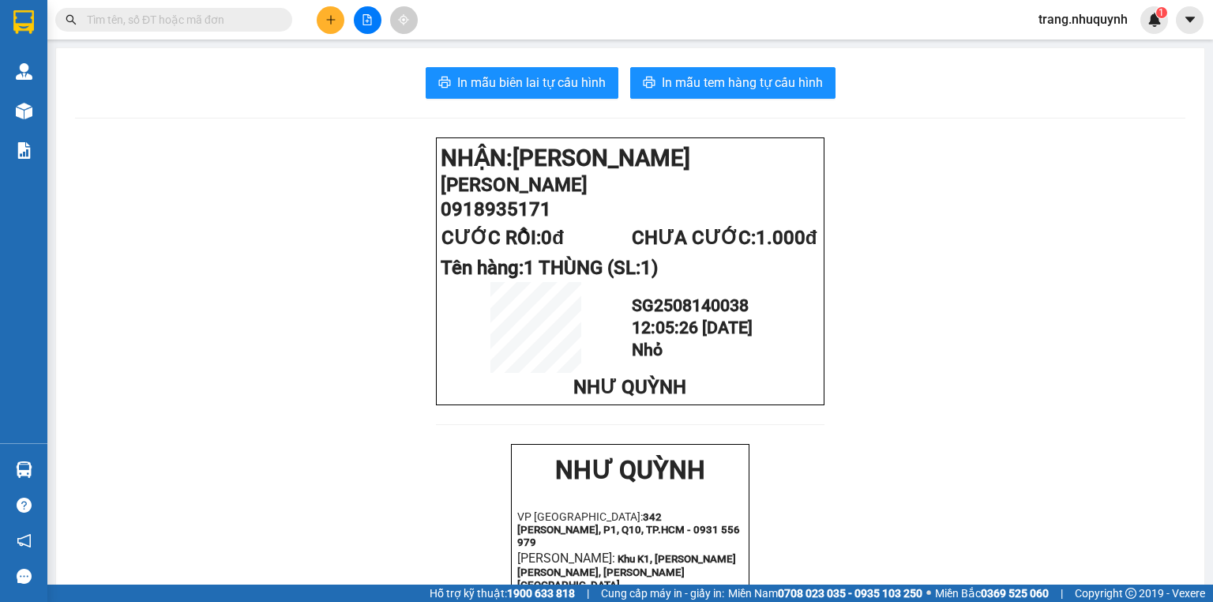
click at [1045, 25] on span "trang.nhuquynh" at bounding box center [1083, 19] width 115 height 20
click at [1054, 48] on span "Đăng xuất" at bounding box center [1089, 48] width 83 height 17
